Goal: Navigation & Orientation: Understand site structure

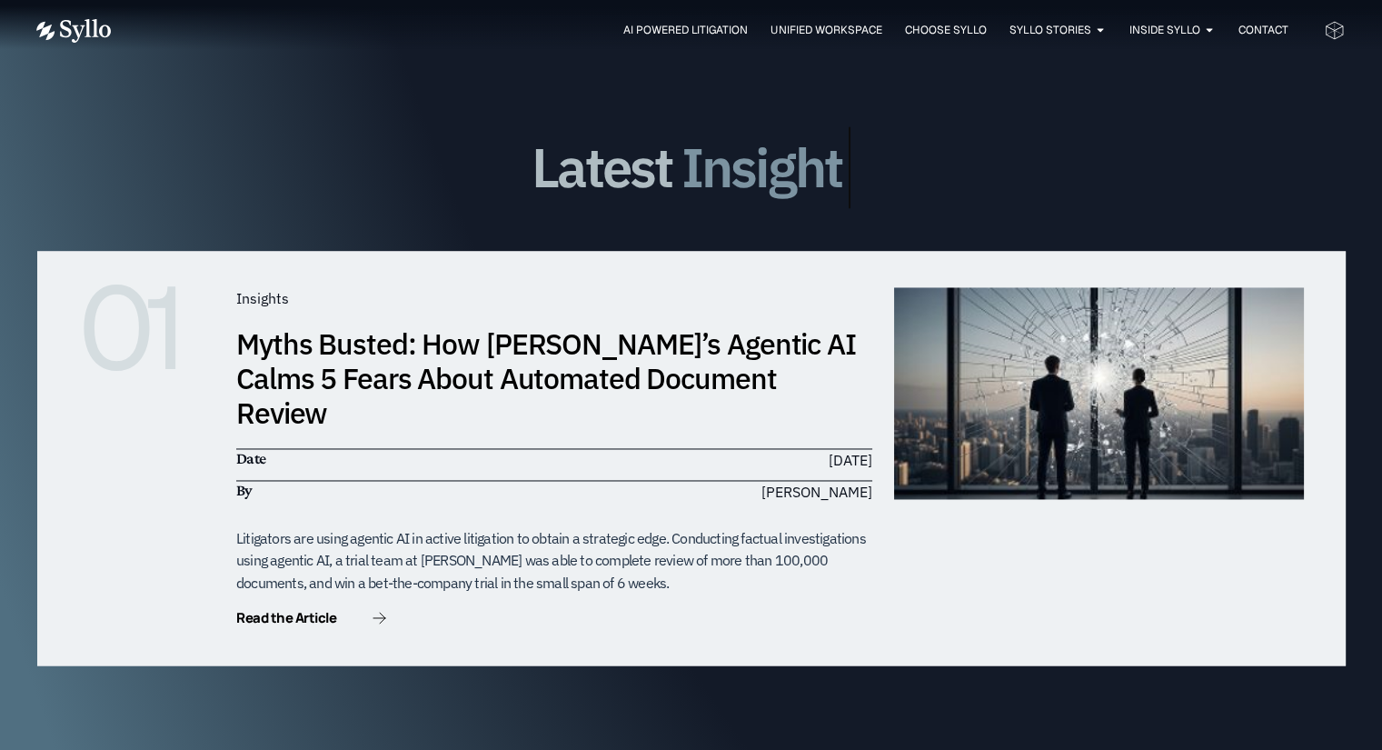
scroll to position [5346, 0]
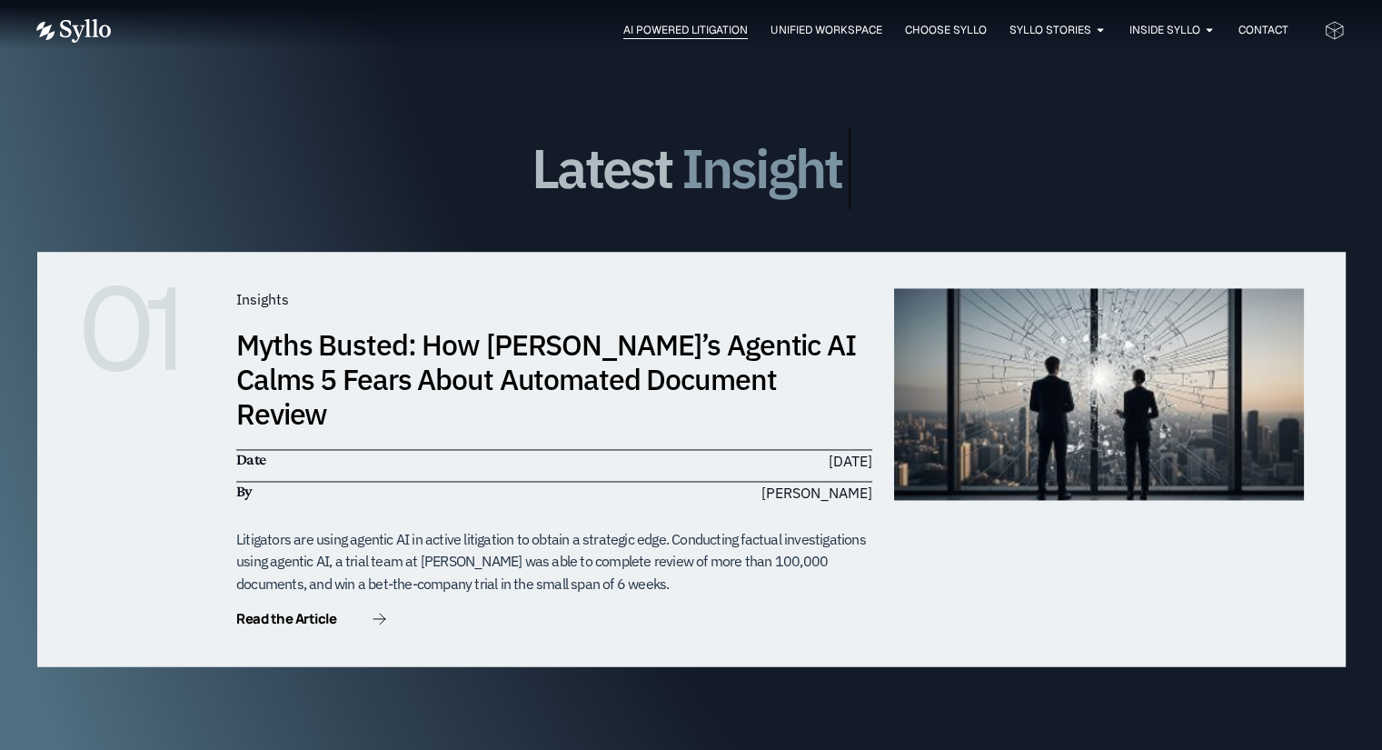
click at [682, 28] on span "AI Powered Litigation" at bounding box center [685, 30] width 124 height 16
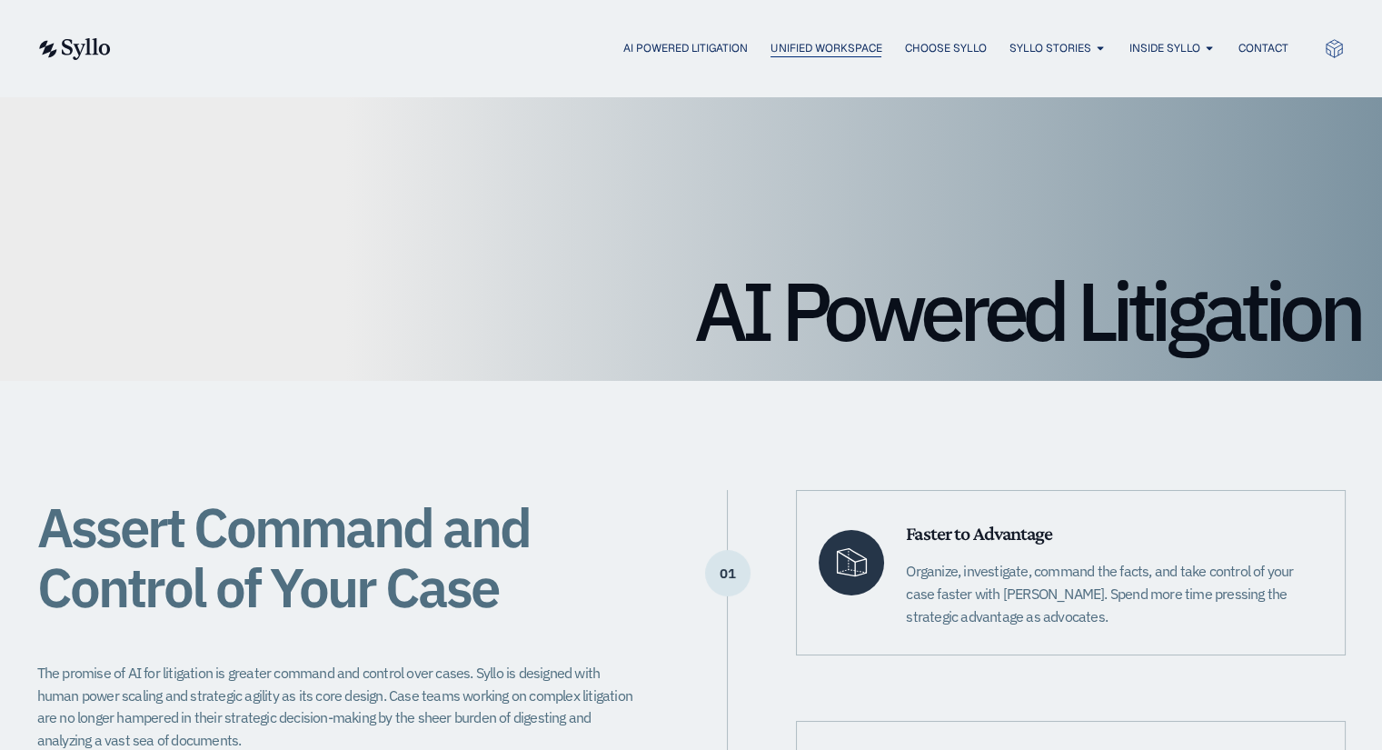
click at [831, 47] on span "Unified Workspace" at bounding box center [826, 48] width 111 height 16
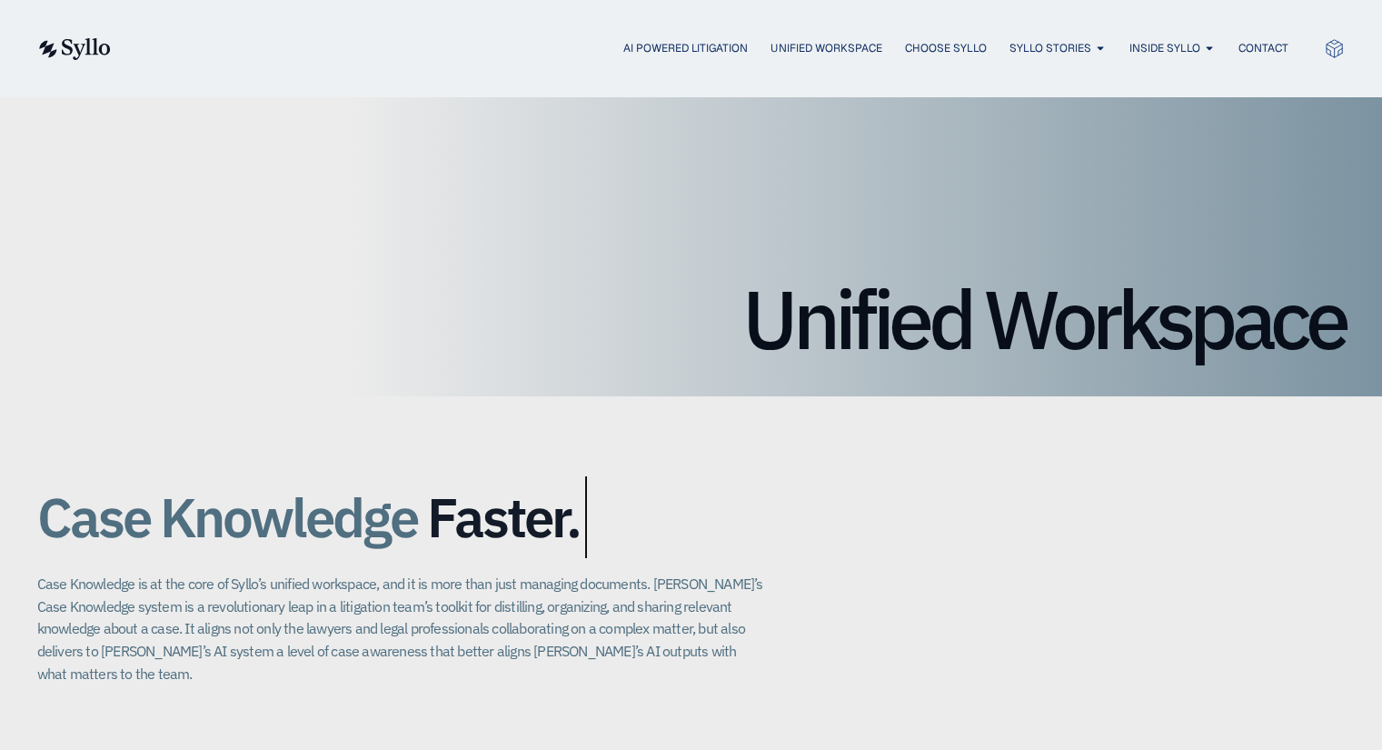
click at [1337, 49] on icon at bounding box center [1334, 48] width 21 height 21
